Goal: Check status: Check status

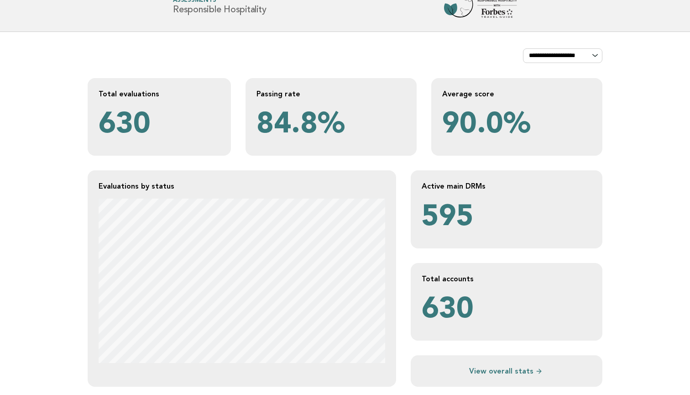
scroll to position [310, 0]
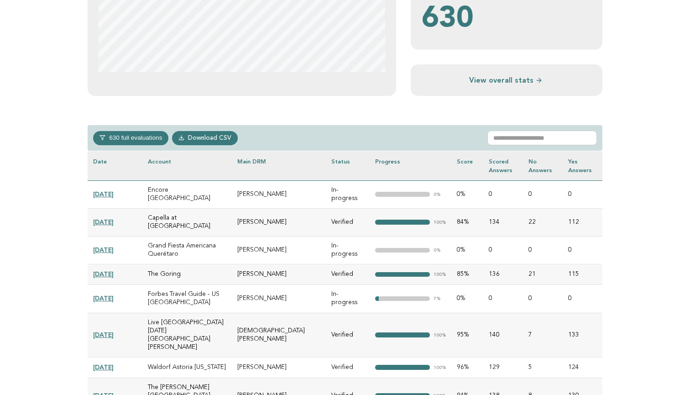
click at [114, 190] on link "[DATE]" at bounding box center [103, 193] width 21 height 7
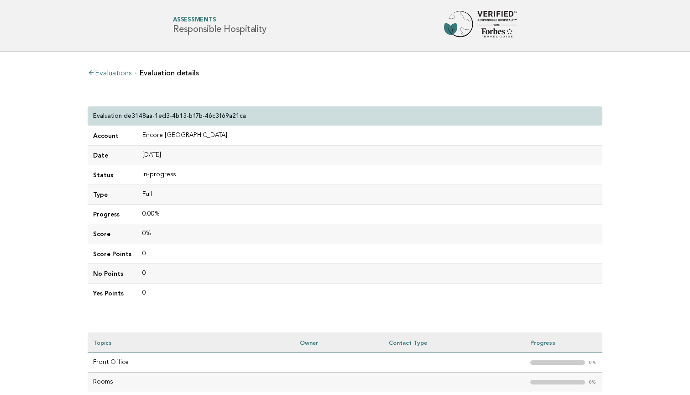
click at [169, 116] on p "Evaluation de3148aa-1ed3-4b13-bf7b-46c3f69a21ca" at bounding box center [169, 116] width 153 height 8
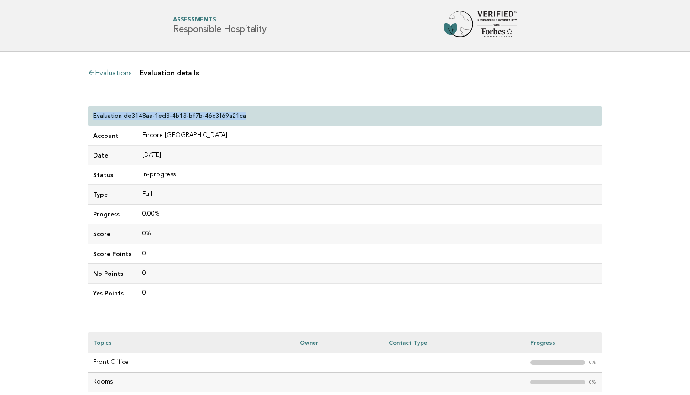
click at [241, 131] on td "Encore [GEOGRAPHIC_DATA]" at bounding box center [370, 136] width 466 height 20
drag, startPoint x: 243, startPoint y: 115, endPoint x: 124, endPoint y: 117, distance: 119.6
click at [124, 117] on div "Evaluation de3148aa-1ed3-4b13-bf7b-46c3f69a21ca" at bounding box center [345, 116] width 515 height 20
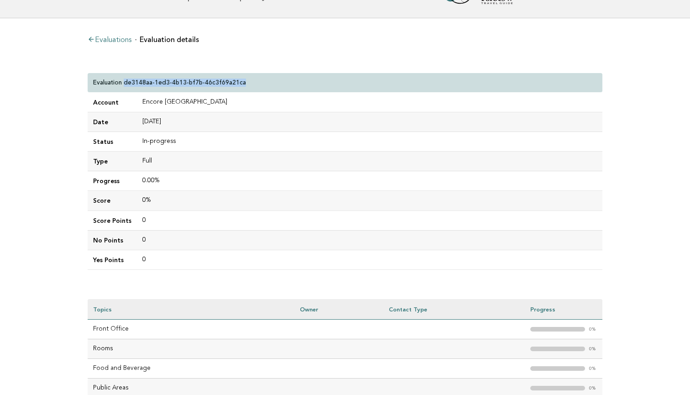
scroll to position [25, 0]
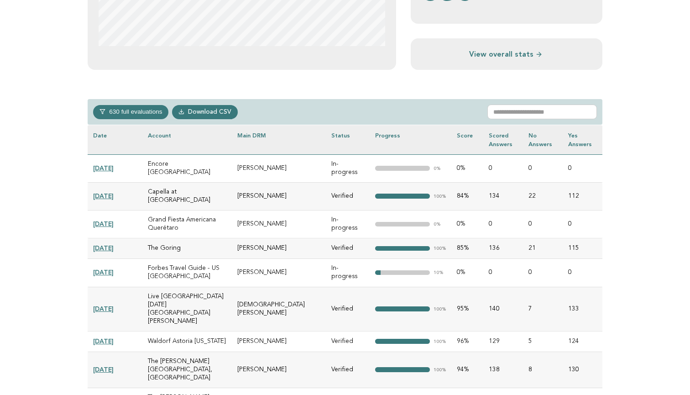
scroll to position [350, 0]
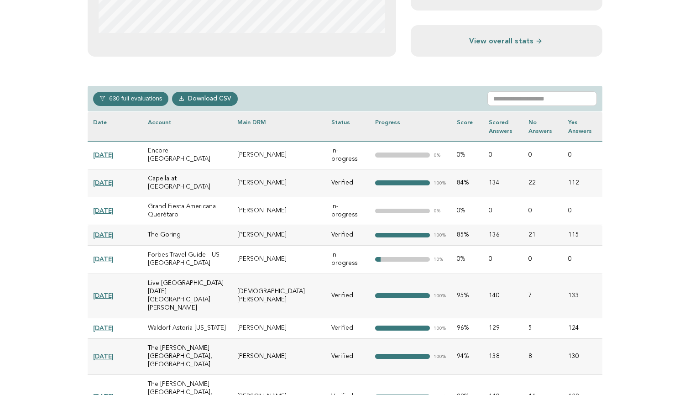
click at [142, 97] on button "630 full evaluations" at bounding box center [130, 99] width 75 height 14
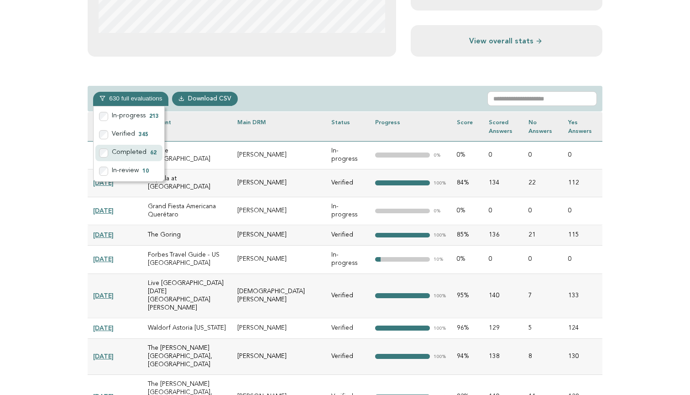
click at [129, 151] on label "Completed 62" at bounding box center [128, 153] width 67 height 16
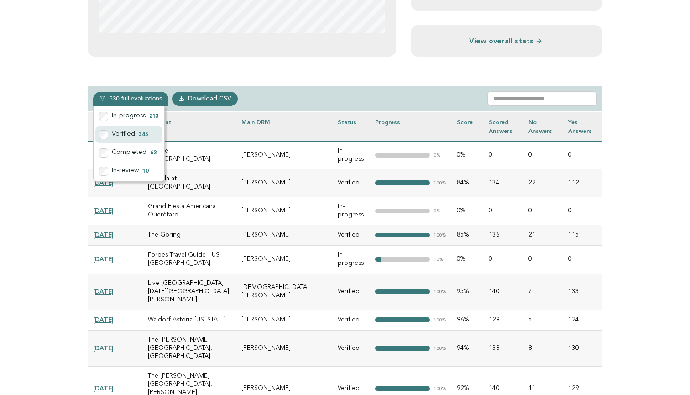
click at [125, 134] on label "Verified 345" at bounding box center [128, 134] width 67 height 16
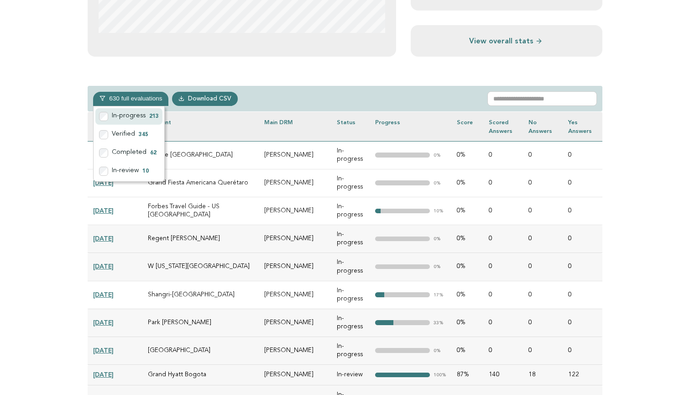
click at [123, 115] on label "In-progress 213" at bounding box center [128, 116] width 67 height 16
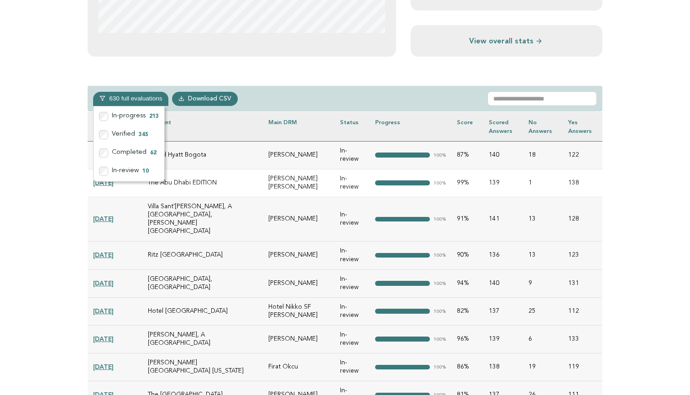
click at [72, 179] on main "**********" at bounding box center [345, 78] width 690 height 752
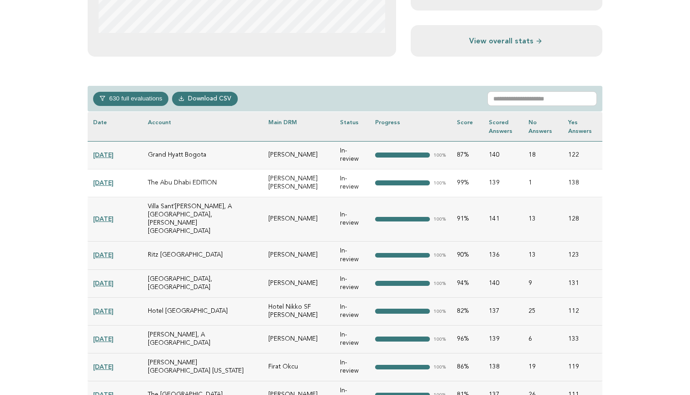
click at [114, 183] on link "2025-05-27" at bounding box center [103, 182] width 21 height 7
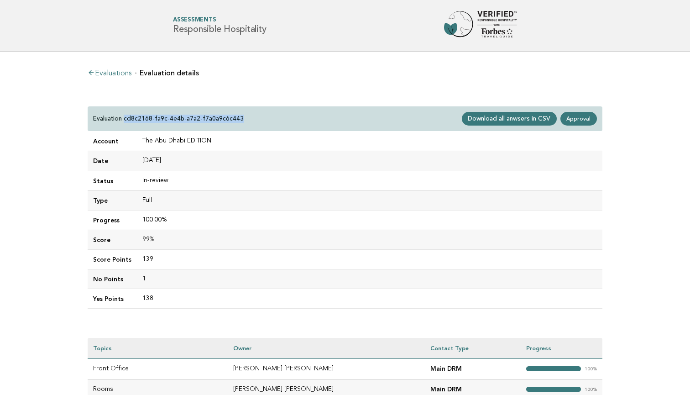
drag, startPoint x: 239, startPoint y: 119, endPoint x: 124, endPoint y: 120, distance: 114.6
click at [124, 120] on div "Evaluation cd8c2168-fa9c-4e4b-a7a2-f7a0a9c6c443 Download all anwsers in CSV App…" at bounding box center [345, 118] width 515 height 25
copy p "cd8c2168-fa9c-4e4b-a7a2-f7a0a9c6c443"
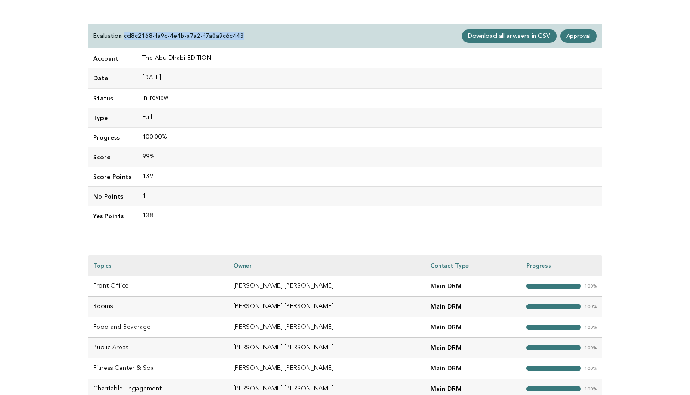
scroll to position [12, 0]
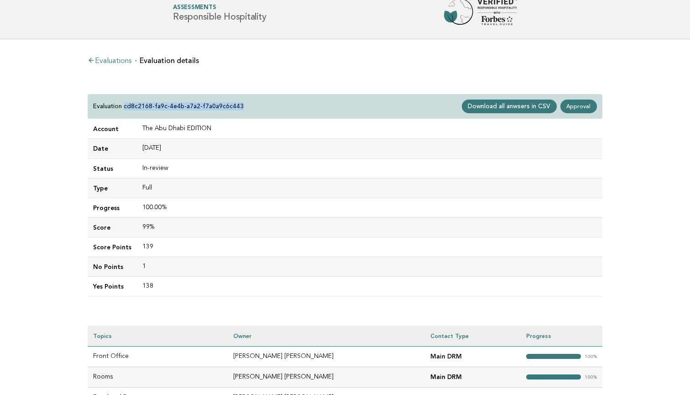
click at [360, 178] on td "In-review" at bounding box center [370, 168] width 466 height 20
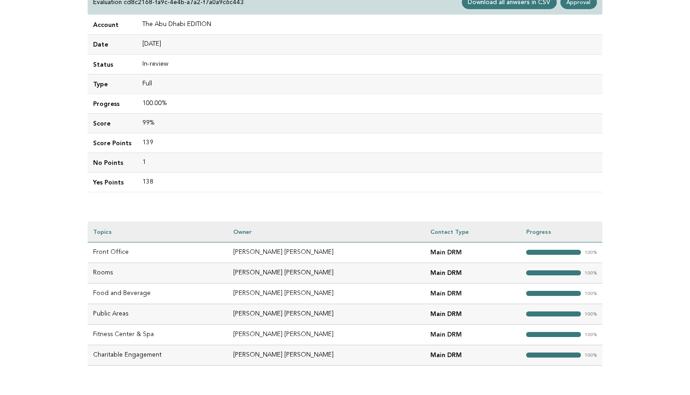
scroll to position [35, 0]
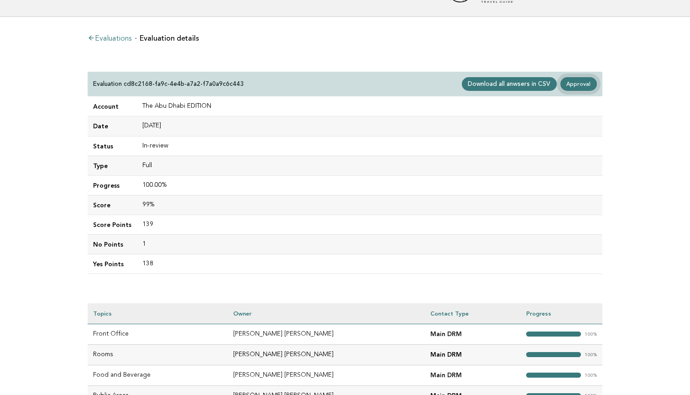
click at [574, 82] on link "Approval" at bounding box center [579, 84] width 37 height 14
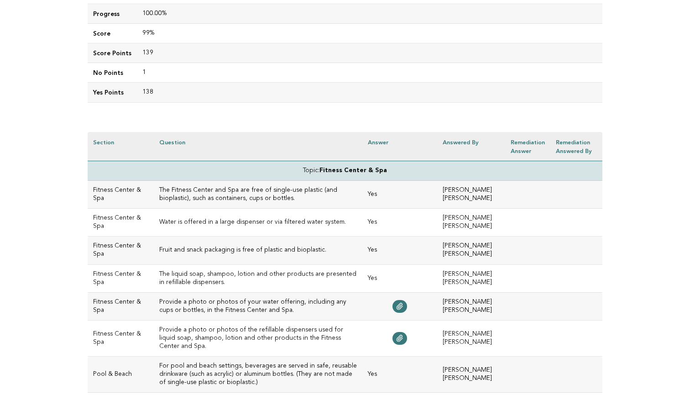
scroll to position [144, 0]
click at [353, 196] on h3 "The Fitness Center and Spa are free of single-use plastic (and bioplastic), suc…" at bounding box center [258, 193] width 198 height 16
click at [376, 194] on td "Yes" at bounding box center [399, 193] width 75 height 28
click at [383, 198] on td "Yes" at bounding box center [399, 193] width 75 height 28
click at [375, 198] on td "Yes" at bounding box center [399, 193] width 75 height 28
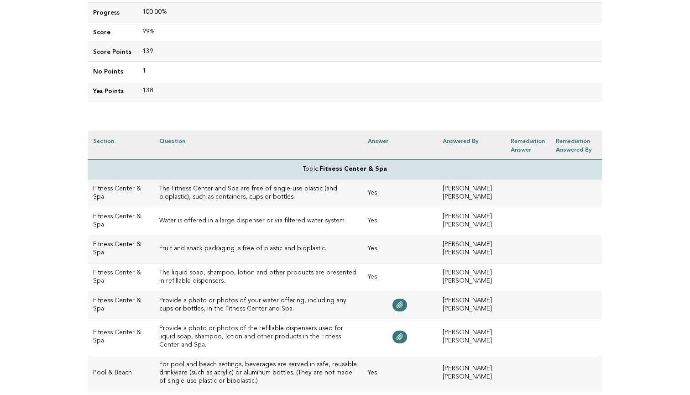
scroll to position [143, 0]
click at [286, 197] on h3 "The Fitness Center and Spa are free of single-use plastic (and bioplastic), suc…" at bounding box center [258, 193] width 198 height 16
click at [285, 192] on h3 "The Fitness Center and Spa are free of single-use plastic (and bioplastic), suc…" at bounding box center [258, 193] width 198 height 16
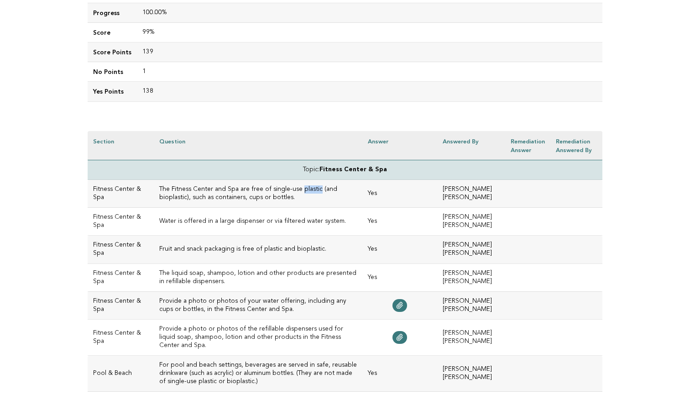
click at [285, 192] on h3 "The Fitness Center and Spa are free of single-use plastic (and bioplastic), suc…" at bounding box center [258, 193] width 198 height 16
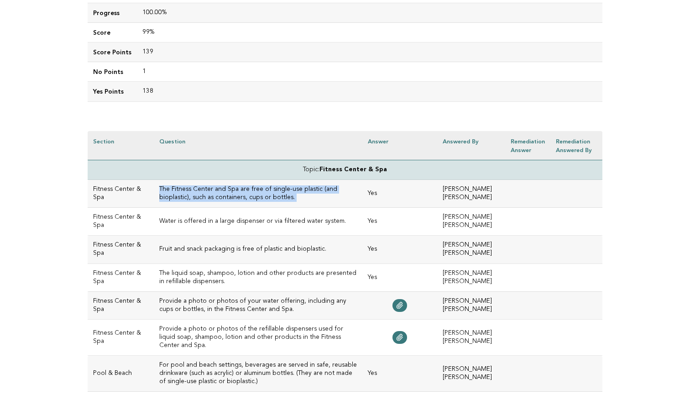
click at [269, 192] on h3 "The Fitness Center and Spa are free of single-use plastic (and bioplastic), suc…" at bounding box center [258, 193] width 198 height 16
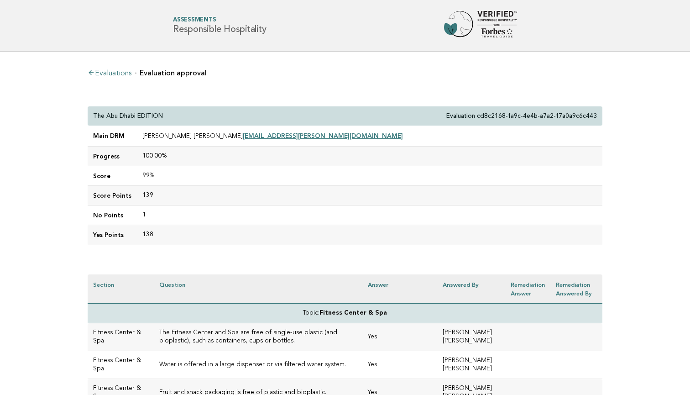
scroll to position [0, 0]
